Goal: Information Seeking & Learning: Learn about a topic

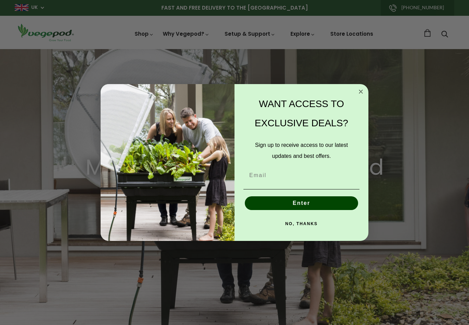
click at [357, 90] on icon "Close dialog" at bounding box center [361, 92] width 8 height 8
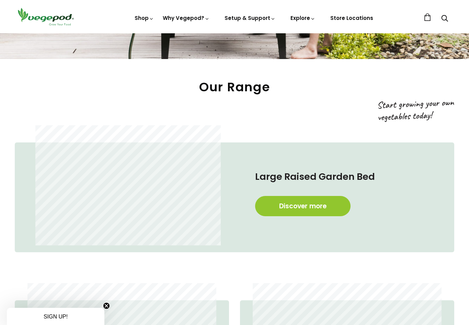
scroll to position [268, 0]
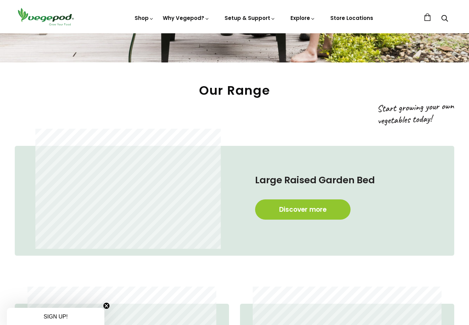
click at [339, 210] on link "Discover more" at bounding box center [302, 209] width 95 height 20
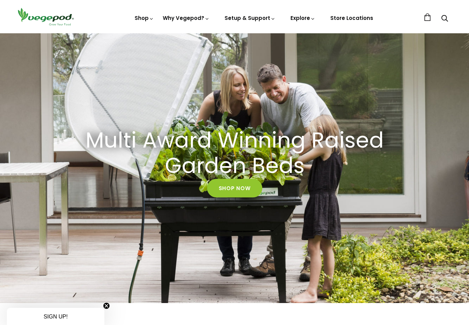
scroll to position [0, 0]
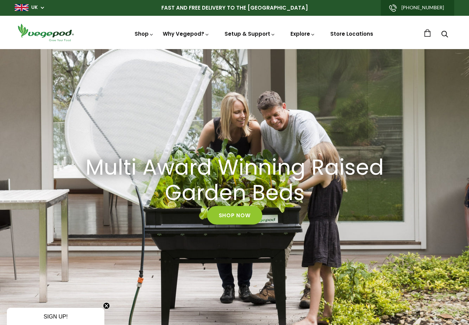
click at [234, 49] on img at bounding box center [234, 49] width 0 height 0
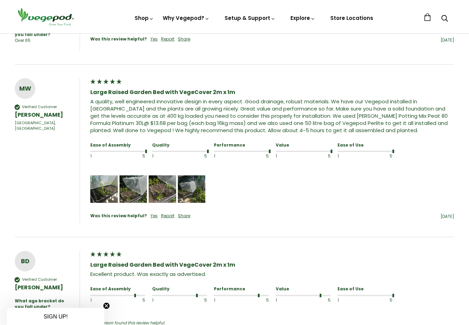
scroll to position [629, 0]
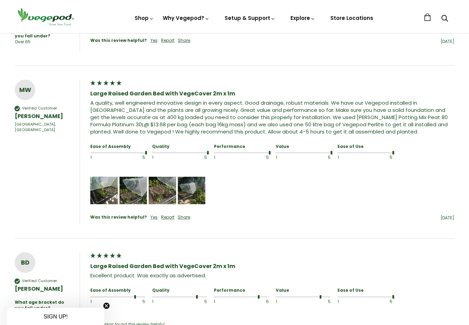
click at [63, 227] on div "MW Verified Customer Mark Williams Melbourne, AU Large Raised Garden Bed with V…" at bounding box center [234, 159] width 439 height 159
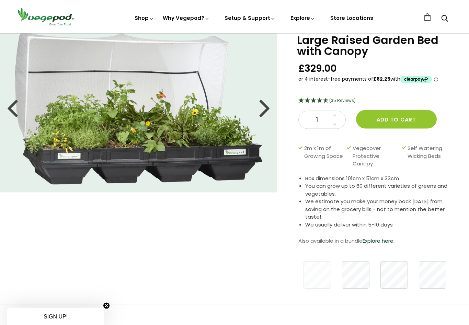
scroll to position [0, 0]
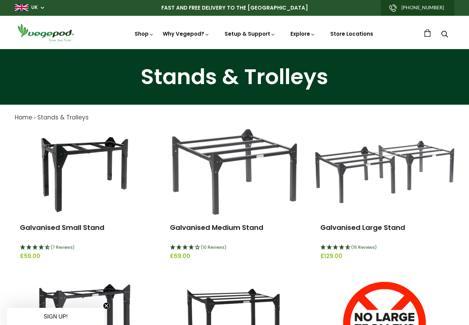
click at [234, 49] on img at bounding box center [234, 49] width 0 height 0
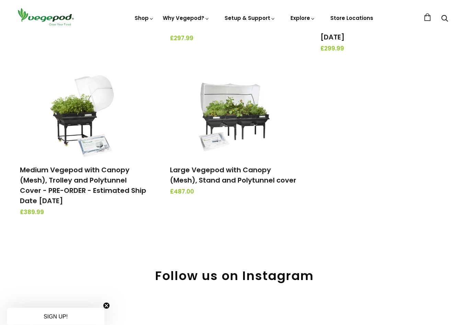
scroll to position [221, 0]
click at [27, 261] on div "Vegepod Bundles Home › Vegepod Bundles Vegepod Bundles Small Vegepod with Canop…" at bounding box center [234, 63] width 469 height 471
click at [23, 275] on h2 "Follow us on Instagram" at bounding box center [234, 275] width 439 height 15
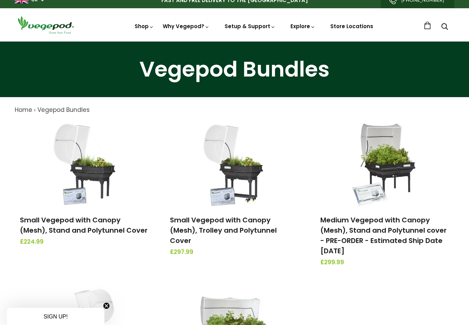
scroll to position [0, 0]
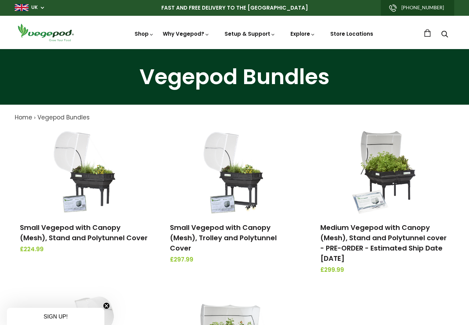
click at [234, 49] on img at bounding box center [234, 49] width 0 height 0
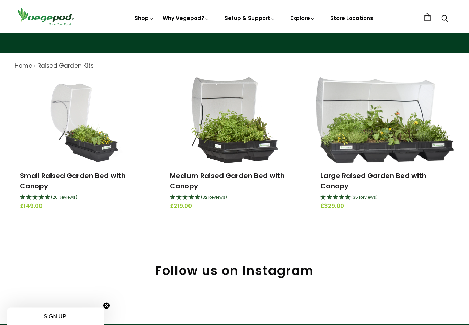
scroll to position [52, 0]
click at [234, 33] on img at bounding box center [234, 33] width 0 height 0
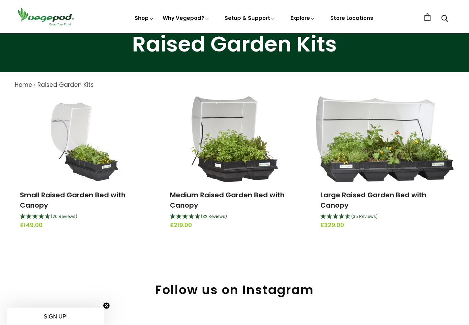
scroll to position [0, 0]
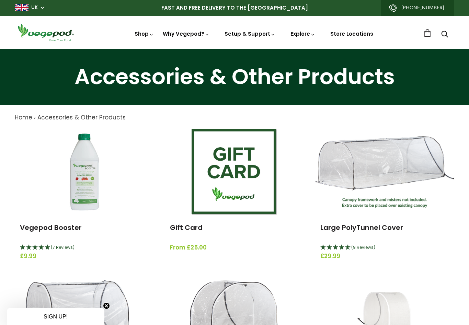
scroll to position [0, 0]
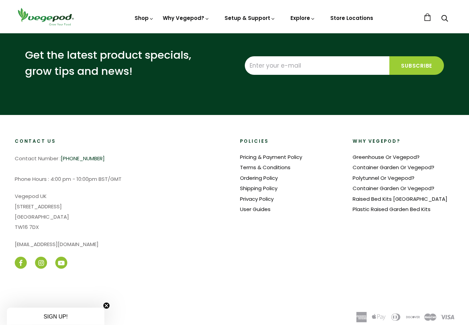
scroll to position [534, 0]
